Goal: Task Accomplishment & Management: Use online tool/utility

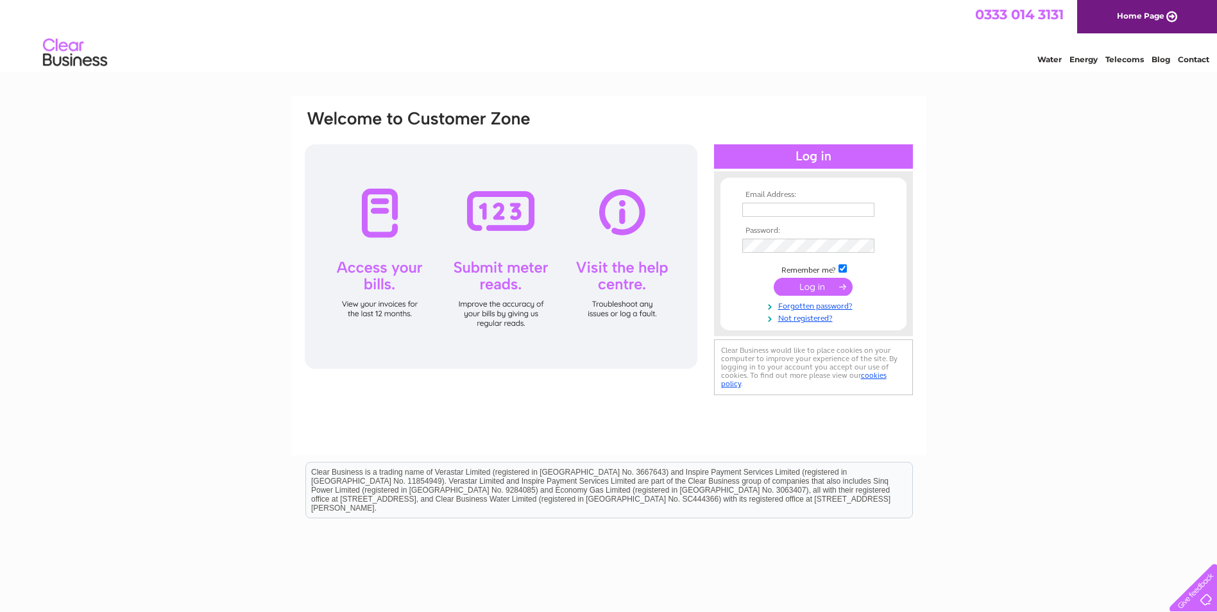
type input "melton.orthodontics@nhs.net"
click at [802, 289] on input "submit" at bounding box center [812, 287] width 79 height 18
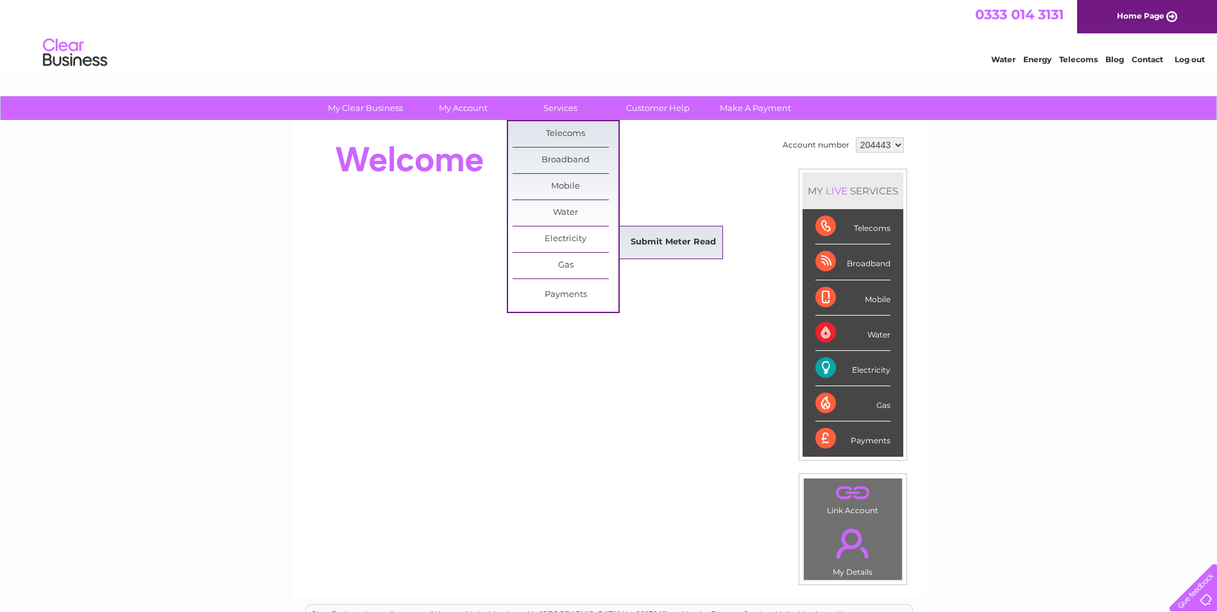
click at [673, 244] on link "Submit Meter Read" at bounding box center [673, 243] width 106 height 26
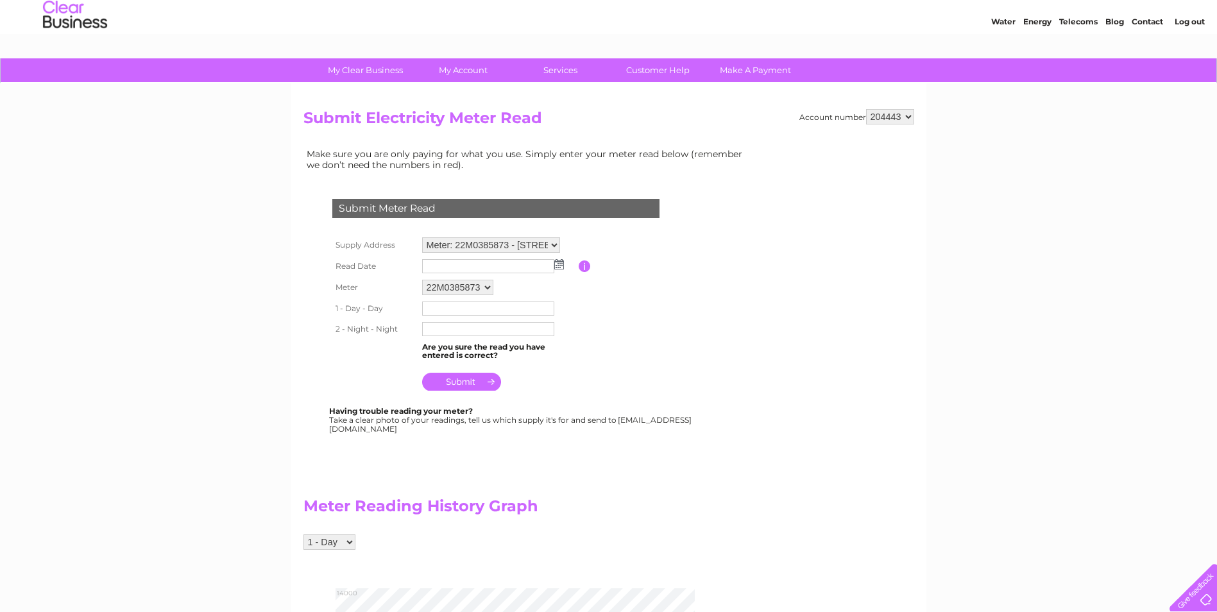
scroll to position [64, 0]
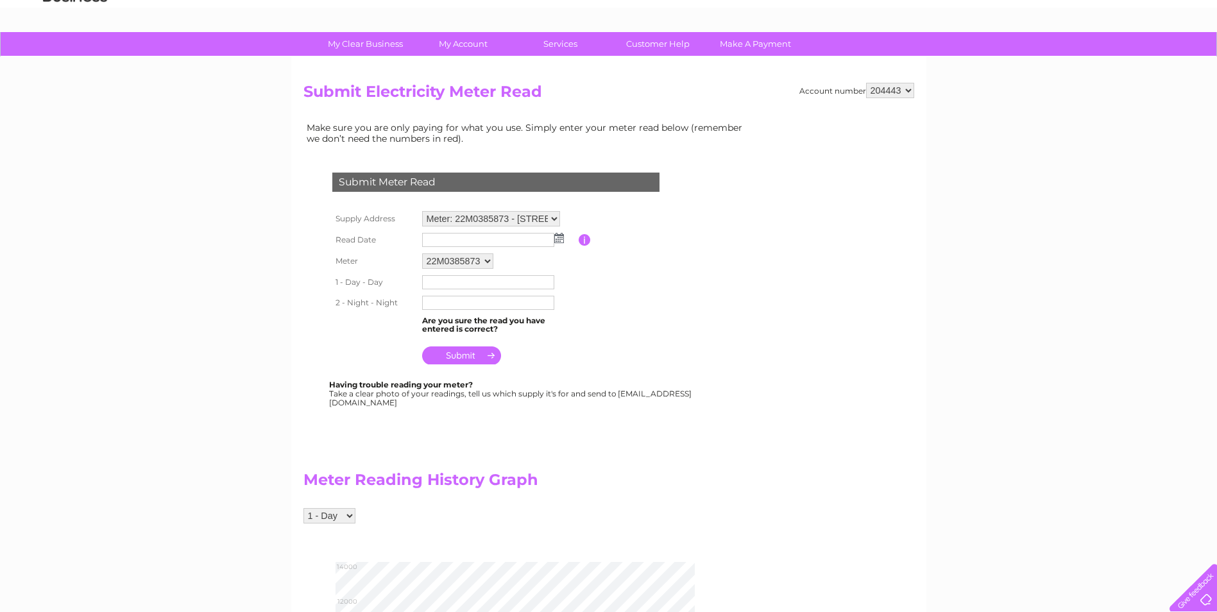
click at [532, 220] on select "Meter: 22M0385873 - [STREET_ADDRESS][PERSON_NAME]" at bounding box center [491, 218] width 138 height 15
click at [532, 220] on select "Meter: 22M0385873 - [STREET_ADDRESS][PERSON_NAME]" at bounding box center [491, 219] width 138 height 17
